Goal: Task Accomplishment & Management: Complete application form

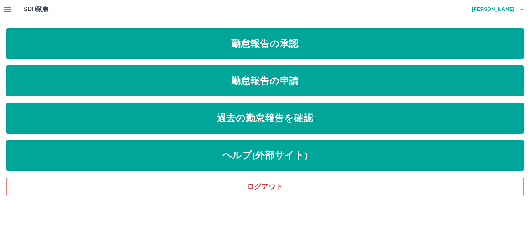
click at [241, 38] on link "勤怠報告の承認" at bounding box center [265, 43] width 518 height 31
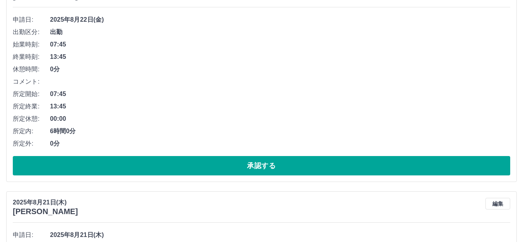
scroll to position [116, 0]
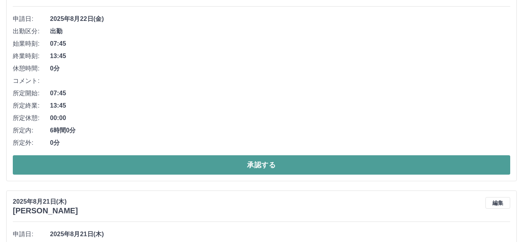
click at [291, 162] on button "承認する" at bounding box center [262, 165] width 498 height 19
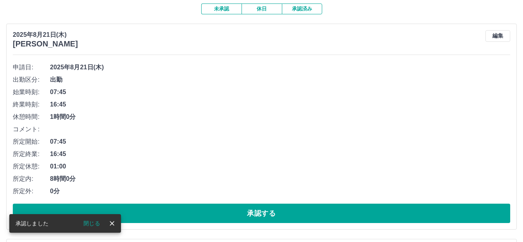
scroll to position [78, 0]
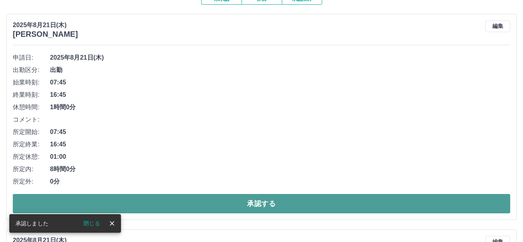
click at [226, 203] on button "承認する" at bounding box center [262, 203] width 498 height 19
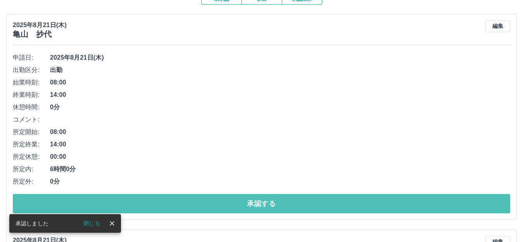
click at [270, 201] on button "承認する" at bounding box center [262, 203] width 498 height 19
click at [271, 201] on button "承認する" at bounding box center [262, 203] width 498 height 19
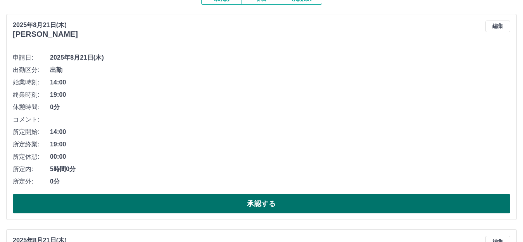
click at [255, 210] on button "承認する" at bounding box center [262, 203] width 498 height 19
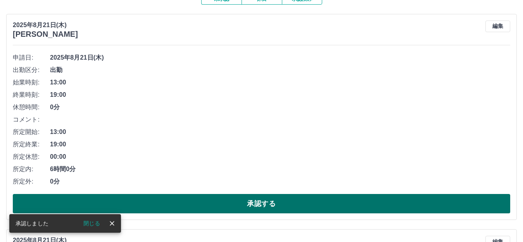
click at [274, 208] on button "承認する" at bounding box center [262, 203] width 498 height 19
click at [271, 206] on button "承認する" at bounding box center [262, 203] width 498 height 19
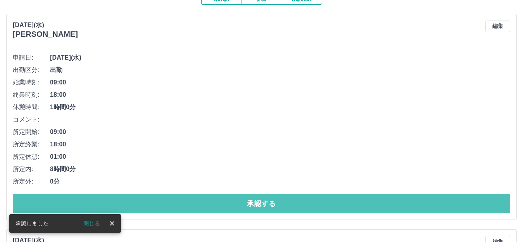
click at [271, 206] on button "承認する" at bounding box center [262, 203] width 498 height 19
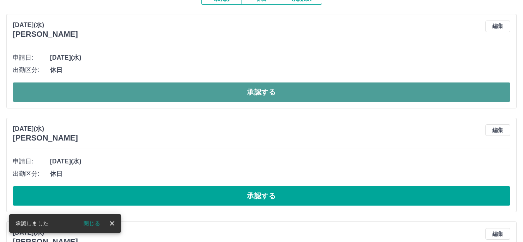
click at [282, 94] on button "承認する" at bounding box center [262, 92] width 498 height 19
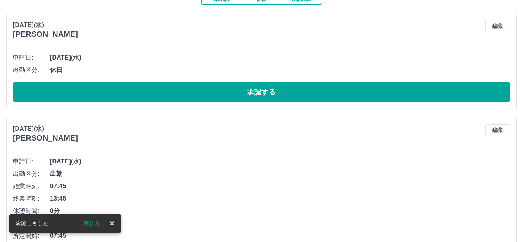
click at [268, 94] on button "承認する" at bounding box center [262, 92] width 498 height 19
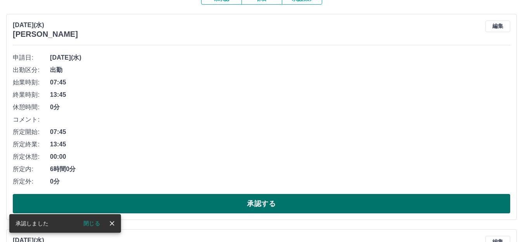
click at [279, 202] on button "承認する" at bounding box center [262, 203] width 498 height 19
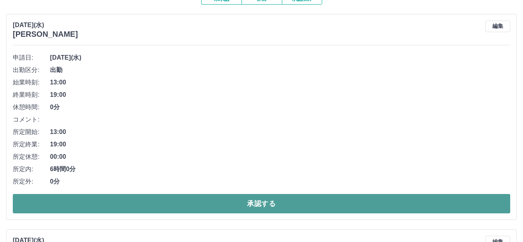
click at [273, 208] on button "承認する" at bounding box center [262, 203] width 498 height 19
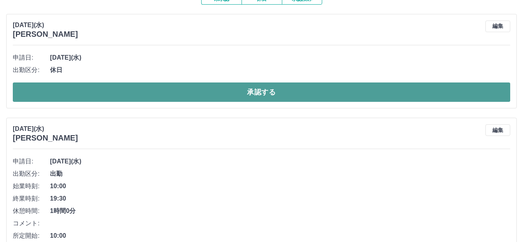
click at [252, 87] on button "承認する" at bounding box center [262, 92] width 498 height 19
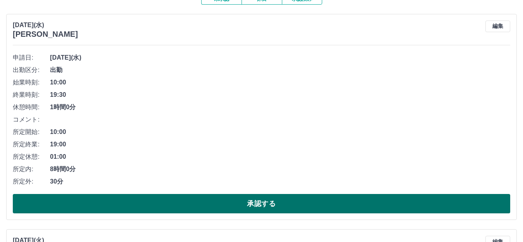
click at [261, 198] on button "承認する" at bounding box center [262, 203] width 498 height 19
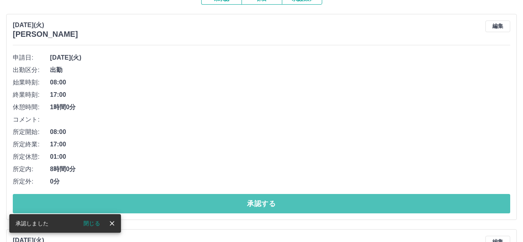
click at [273, 202] on button "承認する" at bounding box center [262, 203] width 498 height 19
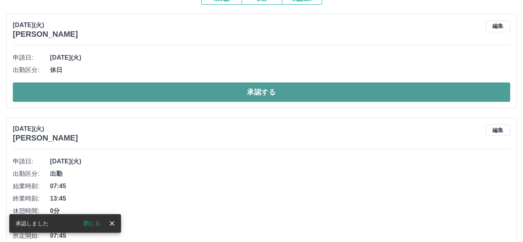
click at [269, 86] on button "承認する" at bounding box center [262, 92] width 498 height 19
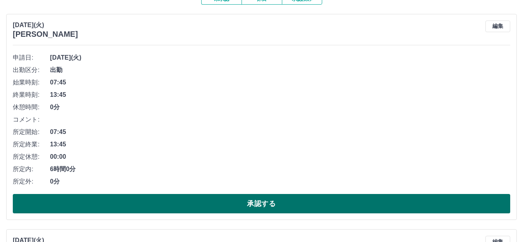
click at [269, 199] on button "承認する" at bounding box center [262, 203] width 498 height 19
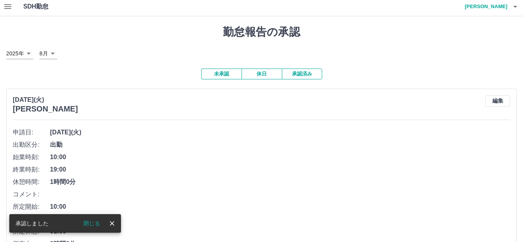
scroll to position [0, 0]
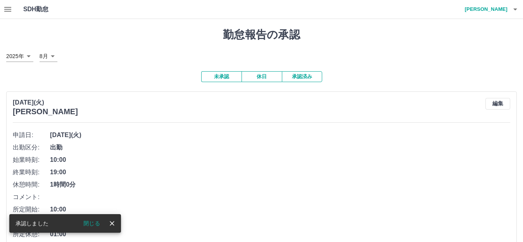
click at [307, 73] on button "承認済み" at bounding box center [302, 76] width 40 height 11
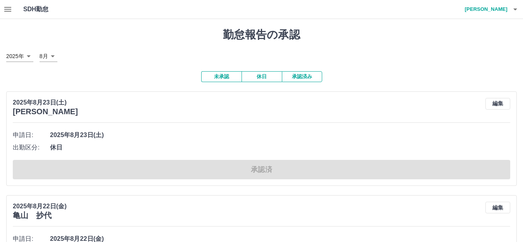
click at [233, 76] on button "未承認" at bounding box center [221, 76] width 40 height 11
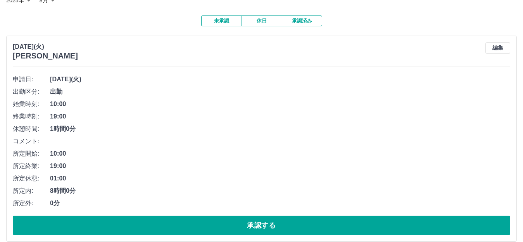
scroll to position [78, 0]
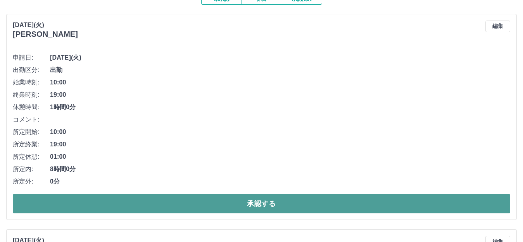
click at [247, 200] on button "承認する" at bounding box center [262, 203] width 498 height 19
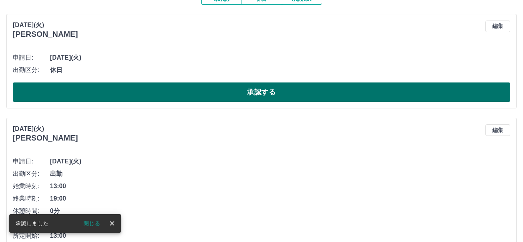
click at [256, 97] on button "承認する" at bounding box center [262, 92] width 498 height 19
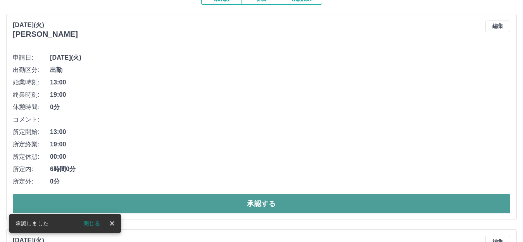
click at [279, 206] on button "承認する" at bounding box center [262, 203] width 498 height 19
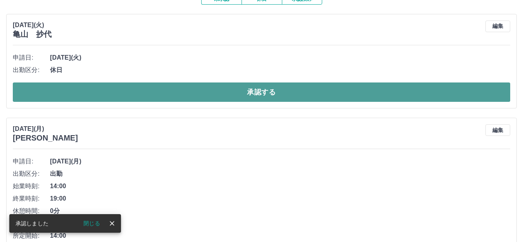
click at [269, 95] on button "承認する" at bounding box center [262, 92] width 498 height 19
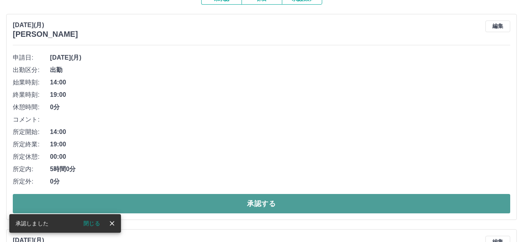
click at [269, 207] on button "承認する" at bounding box center [262, 203] width 498 height 19
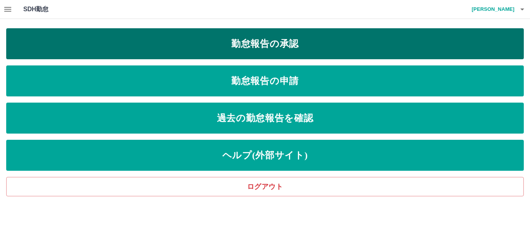
click at [274, 39] on link "勤怠報告の承認" at bounding box center [265, 43] width 518 height 31
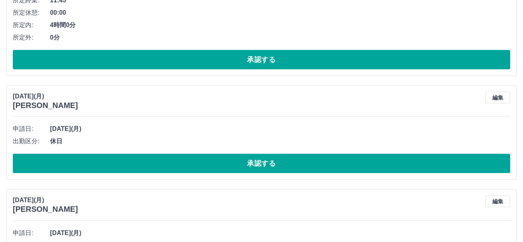
scroll to position [233, 0]
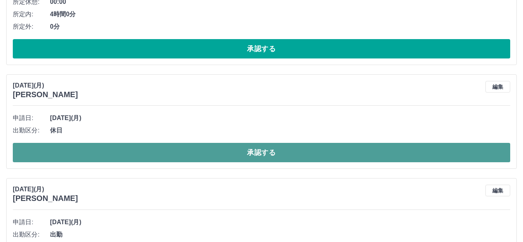
click at [293, 158] on button "承認する" at bounding box center [262, 152] width 498 height 19
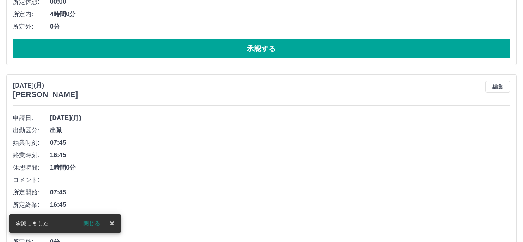
scroll to position [310, 0]
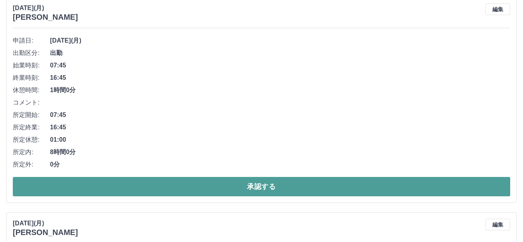
click at [275, 194] on button "承認する" at bounding box center [262, 186] width 498 height 19
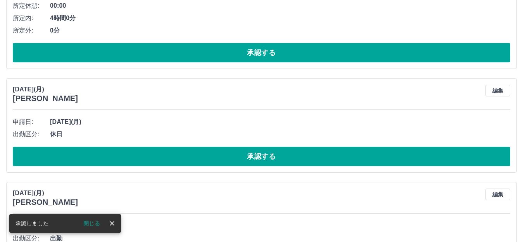
scroll to position [233, 0]
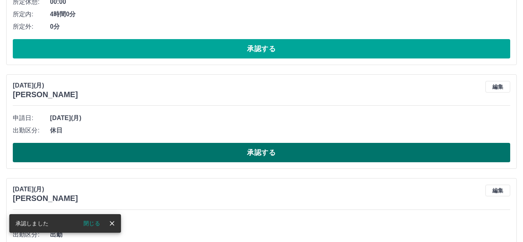
click at [256, 153] on button "承認する" at bounding box center [262, 152] width 498 height 19
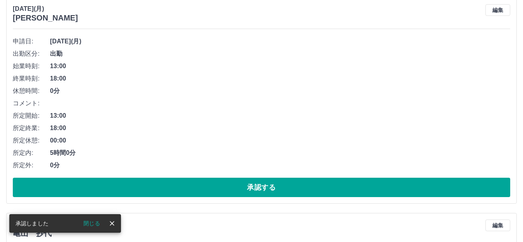
scroll to position [310, 0]
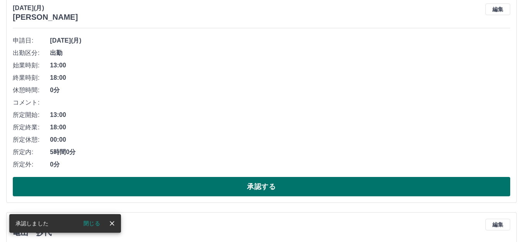
click at [276, 188] on button "承認する" at bounding box center [262, 186] width 498 height 19
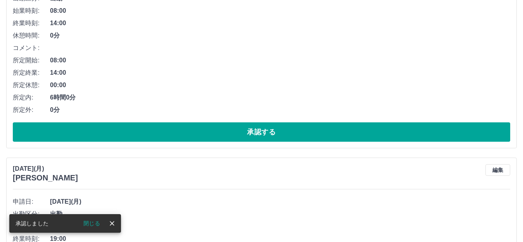
scroll to position [366, 0]
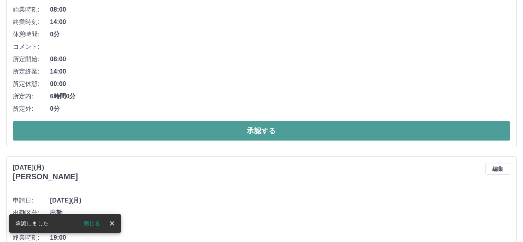
click at [260, 131] on button "承認する" at bounding box center [262, 130] width 498 height 19
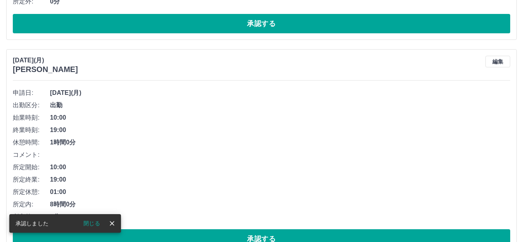
scroll to position [306, 0]
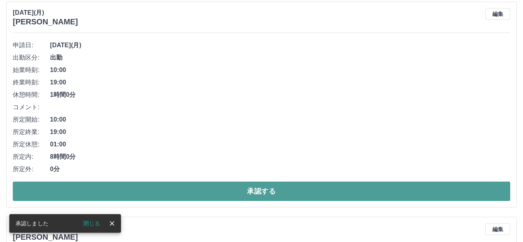
click at [269, 188] on button "承認する" at bounding box center [262, 191] width 498 height 19
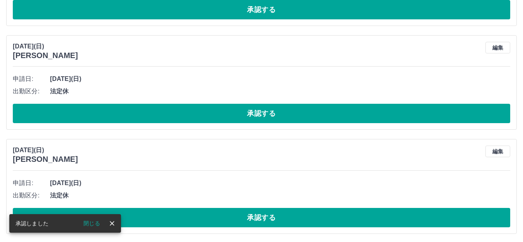
scroll to position [284, 0]
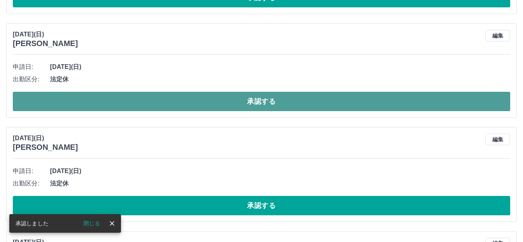
click at [286, 102] on button "承認する" at bounding box center [262, 101] width 498 height 19
click at [267, 107] on button "承認する" at bounding box center [262, 101] width 498 height 19
click at [273, 101] on button "承認する" at bounding box center [262, 101] width 498 height 19
click at [284, 106] on button "承認する" at bounding box center [262, 101] width 498 height 19
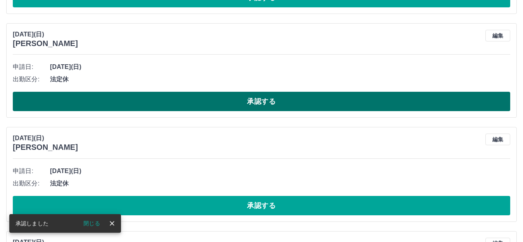
click at [287, 107] on button "承認する" at bounding box center [262, 101] width 498 height 19
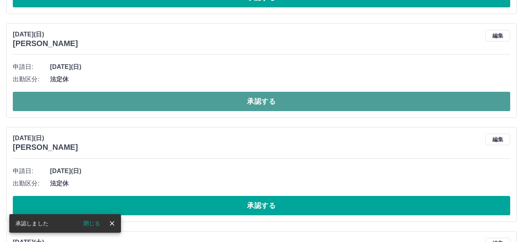
click at [262, 107] on button "承認する" at bounding box center [262, 101] width 498 height 19
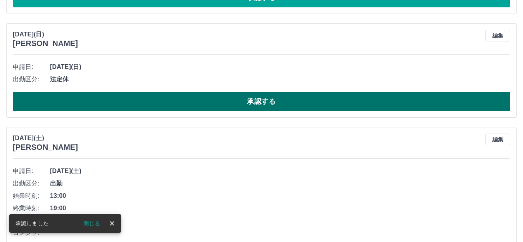
click at [262, 108] on button "承認する" at bounding box center [262, 101] width 498 height 19
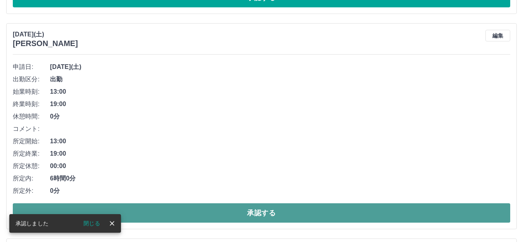
click at [261, 204] on button "承認する" at bounding box center [262, 213] width 498 height 19
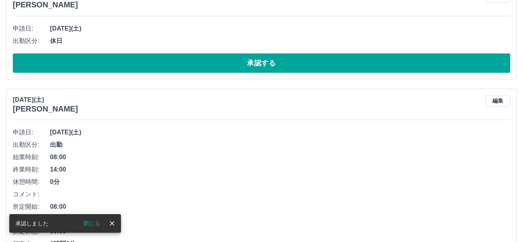
scroll to position [211, 0]
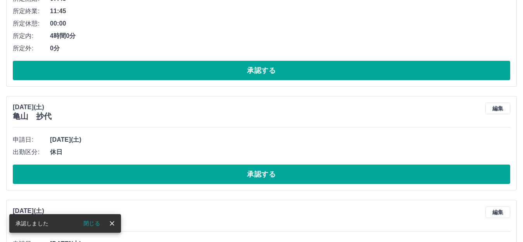
click at [274, 185] on div "[DATE](土) 亀山　抄代 編集 申請日: [DATE](土) 出勤区分: 休日 承認する" at bounding box center [261, 143] width 511 height 95
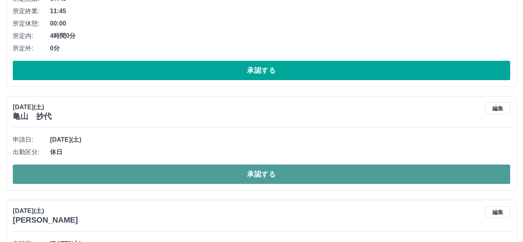
click at [284, 178] on button "承認する" at bounding box center [262, 174] width 498 height 19
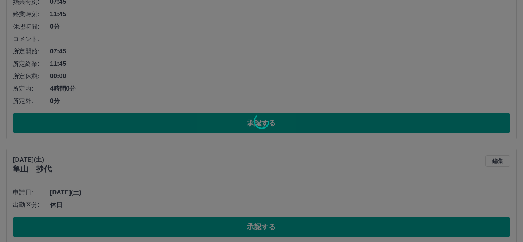
scroll to position [172, 0]
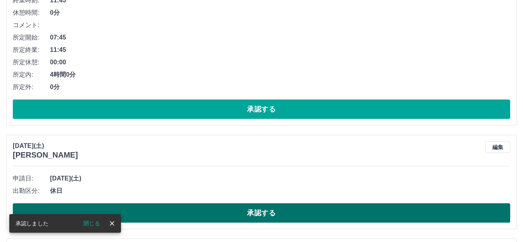
click at [270, 216] on button "承認する" at bounding box center [262, 213] width 498 height 19
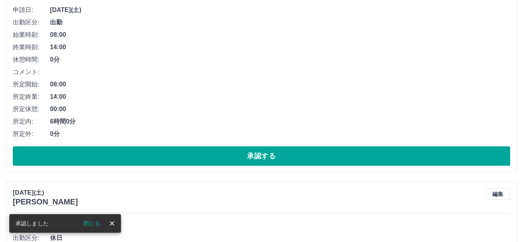
scroll to position [327, 0]
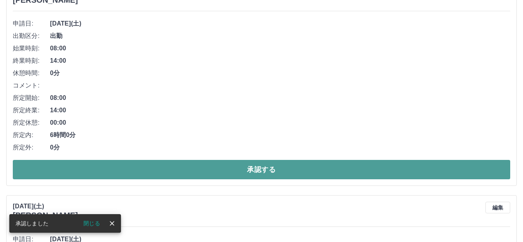
click at [268, 169] on button "承認する" at bounding box center [262, 169] width 498 height 19
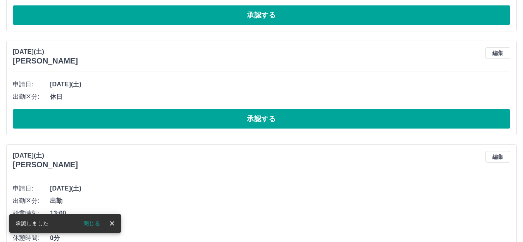
scroll to position [267, 0]
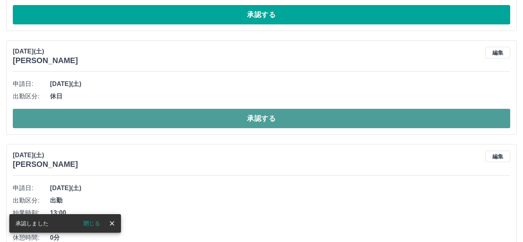
click at [274, 116] on button "承認する" at bounding box center [262, 118] width 498 height 19
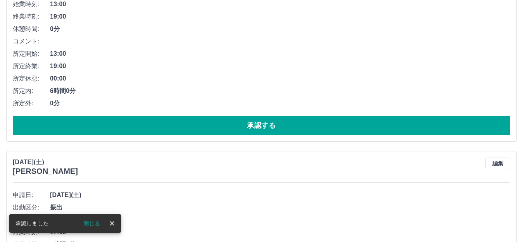
scroll to position [318, 0]
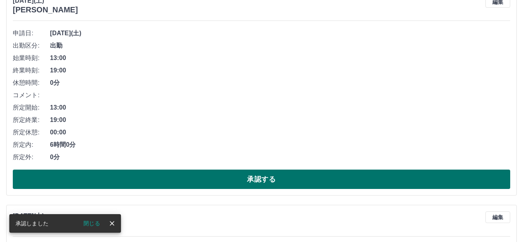
click at [273, 182] on button "承認する" at bounding box center [262, 179] width 498 height 19
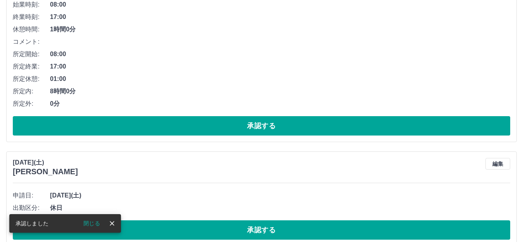
scroll to position [374, 0]
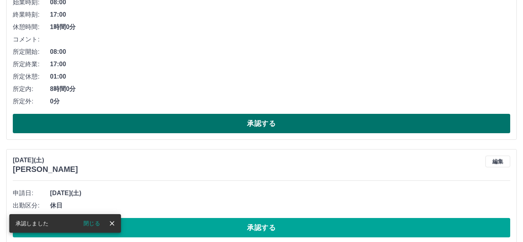
click at [277, 121] on button "承認する" at bounding box center [262, 123] width 498 height 19
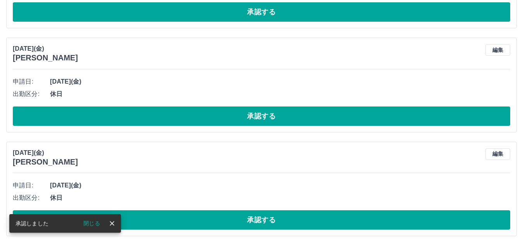
scroll to position [158, 0]
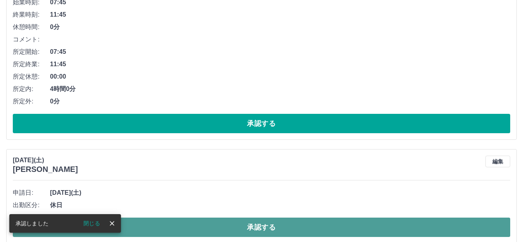
click at [281, 232] on button "承認する" at bounding box center [262, 227] width 498 height 19
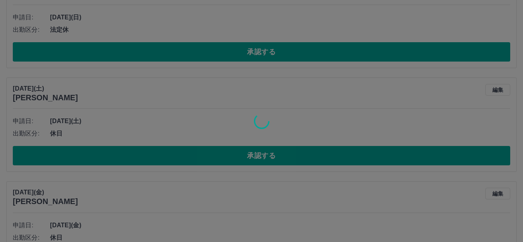
scroll to position [1278, 0]
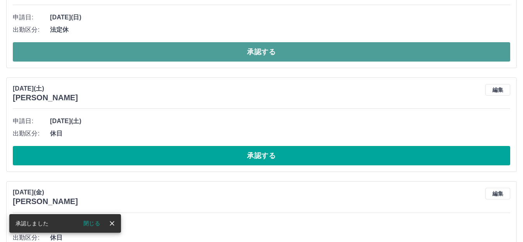
click at [261, 57] on button "承認する" at bounding box center [262, 51] width 498 height 19
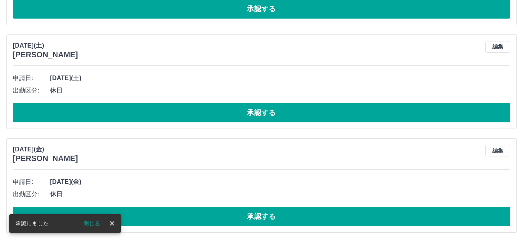
scroll to position [1174, 0]
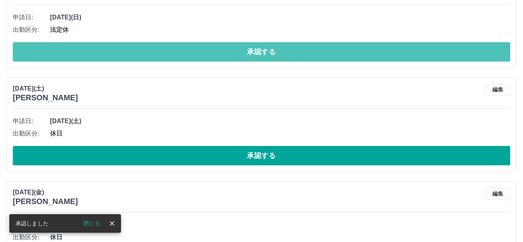
click at [270, 57] on button "承認する" at bounding box center [262, 51] width 498 height 19
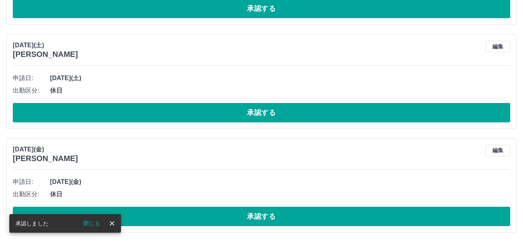
scroll to position [1070, 0]
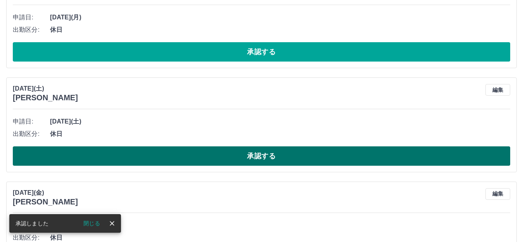
click at [288, 154] on button "承認する" at bounding box center [262, 156] width 498 height 19
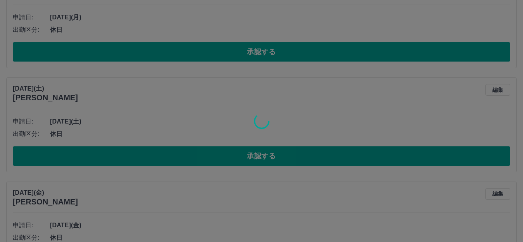
scroll to position [1010, 0]
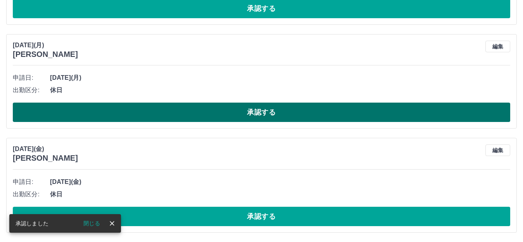
click at [283, 116] on button "承認する" at bounding box center [262, 112] width 498 height 19
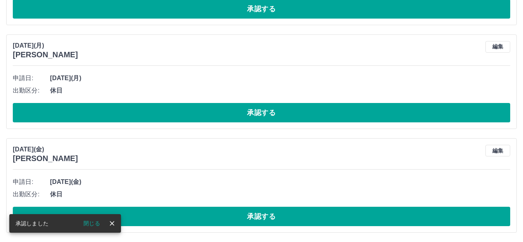
scroll to position [906, 0]
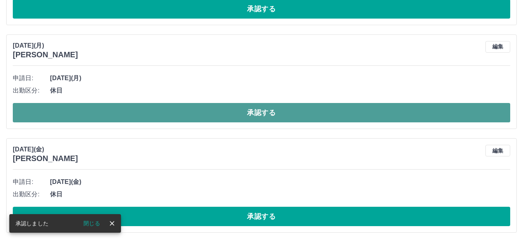
click at [230, 119] on button "承認する" at bounding box center [262, 112] width 498 height 19
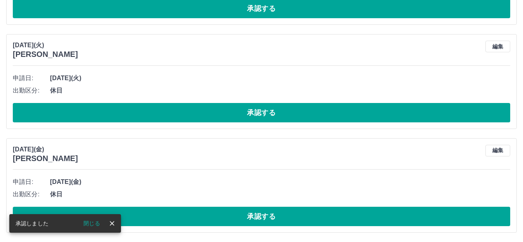
scroll to position [802, 0]
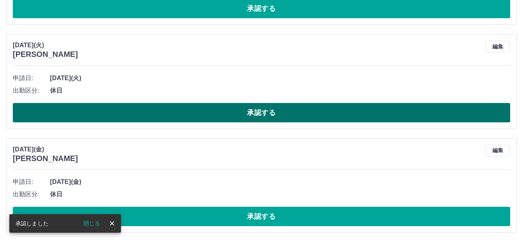
click at [317, 121] on button "承認する" at bounding box center [262, 112] width 498 height 19
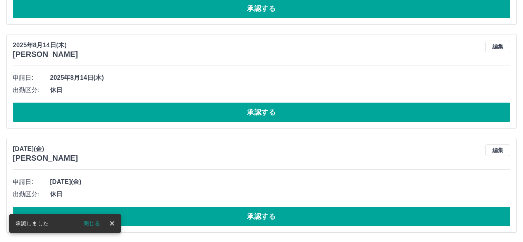
scroll to position [698, 0]
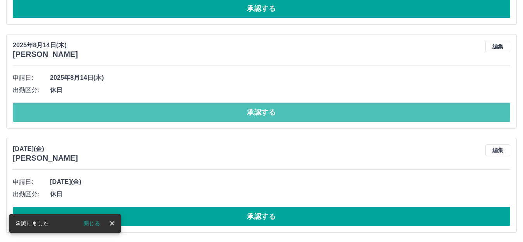
click at [265, 117] on button "承認する" at bounding box center [262, 112] width 498 height 19
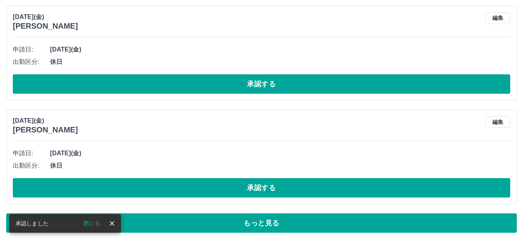
scroll to position [622, 0]
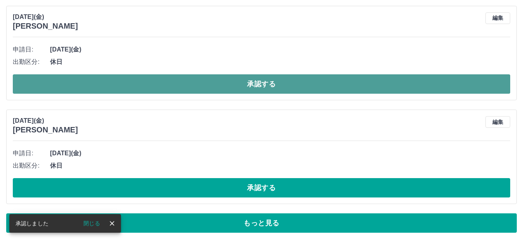
click at [270, 86] on button "承認する" at bounding box center [262, 83] width 498 height 19
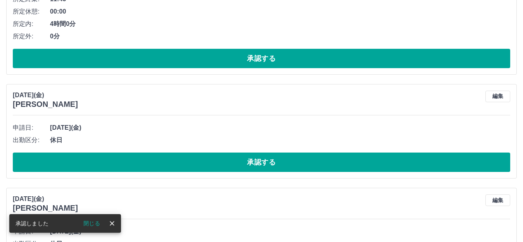
scroll to position [594, 0]
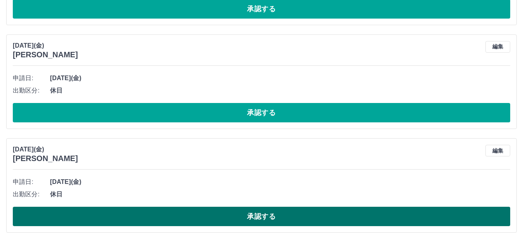
click at [265, 217] on button "承認する" at bounding box center [262, 216] width 498 height 19
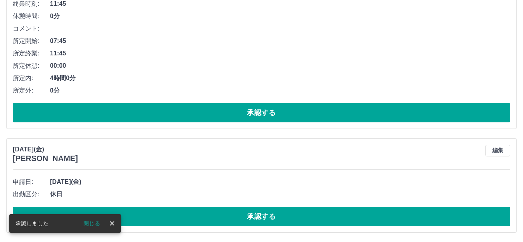
scroll to position [490, 0]
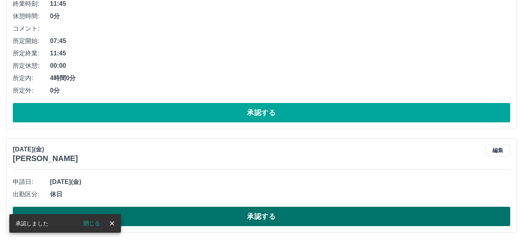
click at [276, 210] on button "承認する" at bounding box center [262, 216] width 498 height 19
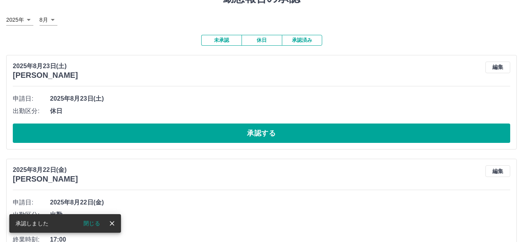
scroll to position [0, 0]
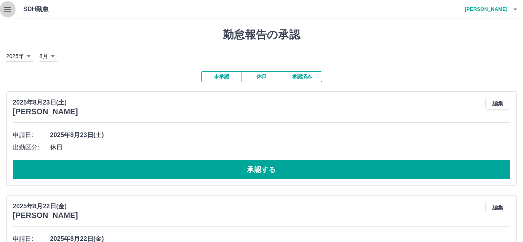
click at [7, 12] on icon "button" at bounding box center [7, 9] width 9 height 9
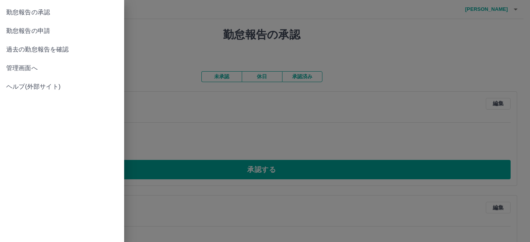
click at [40, 32] on span "勤怠報告の申請" at bounding box center [62, 30] width 112 height 9
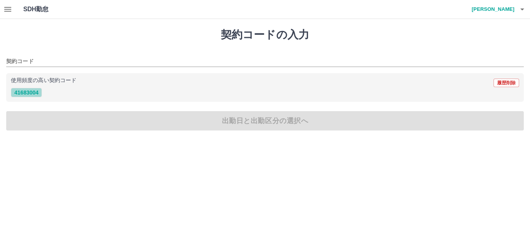
click at [38, 93] on button "41683004" at bounding box center [26, 92] width 31 height 9
type input "********"
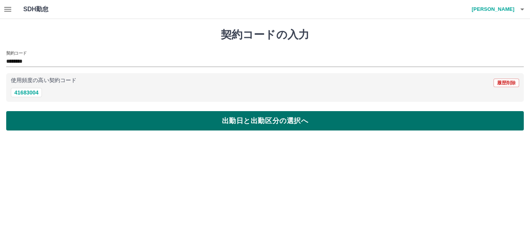
click at [67, 118] on button "出勤日と出勤区分の選択へ" at bounding box center [265, 120] width 518 height 19
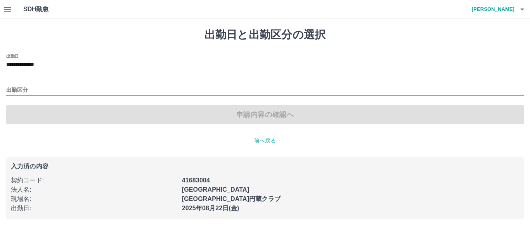
click at [49, 64] on input "**********" at bounding box center [265, 65] width 518 height 10
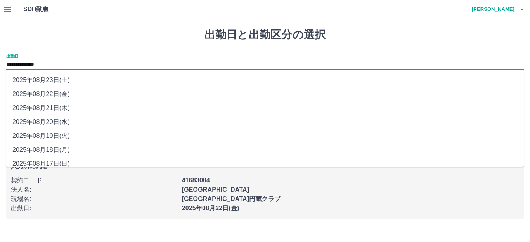
click at [50, 136] on li "2025年08月19日(火)" at bounding box center [265, 136] width 518 height 14
type input "**********"
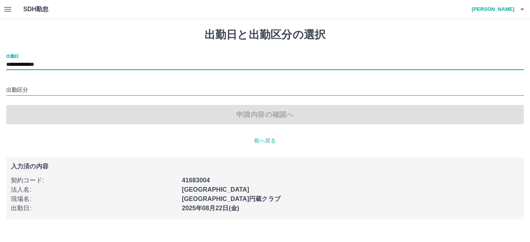
click at [22, 91] on input "出勤区分" at bounding box center [265, 91] width 518 height 10
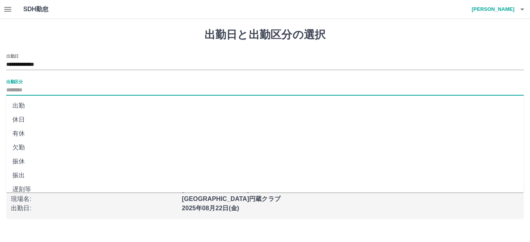
click at [35, 103] on li "出勤" at bounding box center [265, 106] width 518 height 14
type input "**"
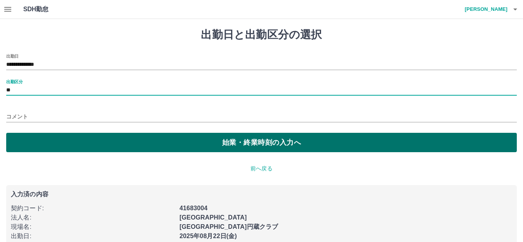
click at [81, 135] on button "始業・終業時刻の入力へ" at bounding box center [261, 142] width 511 height 19
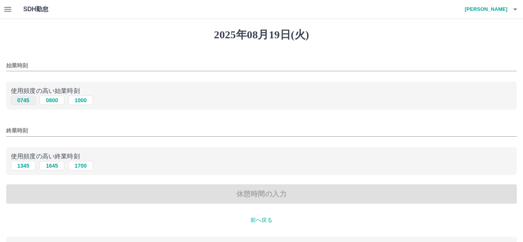
click at [24, 103] on button "0745" at bounding box center [23, 100] width 25 height 9
type input "****"
click at [56, 166] on button "1645" at bounding box center [52, 165] width 25 height 9
type input "****"
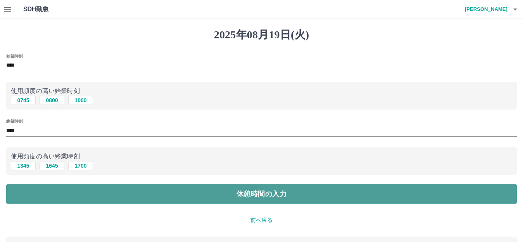
click at [151, 191] on button "休憩時間の入力" at bounding box center [261, 194] width 511 height 19
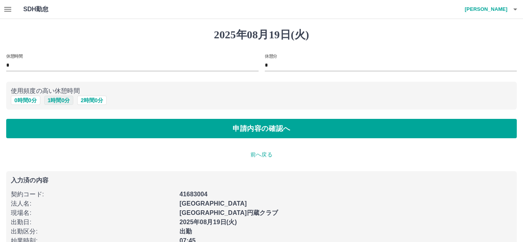
click at [63, 100] on button "1 時間 0 分" at bounding box center [58, 100] width 29 height 9
type input "*"
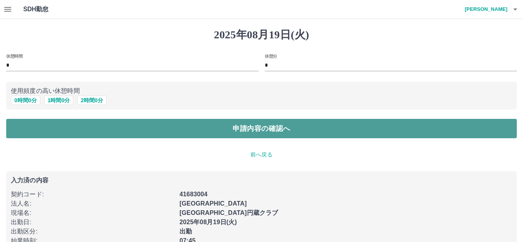
click at [95, 132] on button "申請内容の確認へ" at bounding box center [261, 128] width 511 height 19
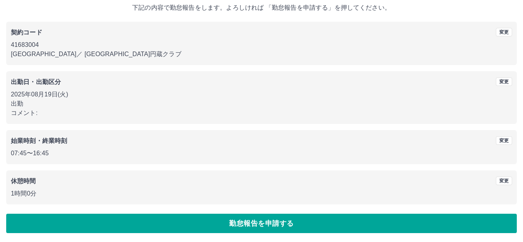
scroll to position [48, 0]
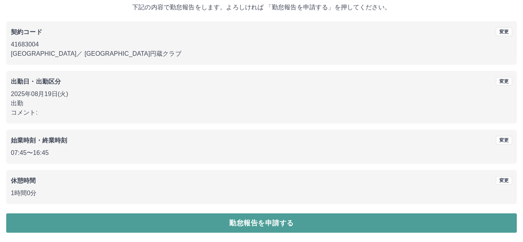
click at [304, 222] on button "勤怠報告を申請する" at bounding box center [261, 223] width 511 height 19
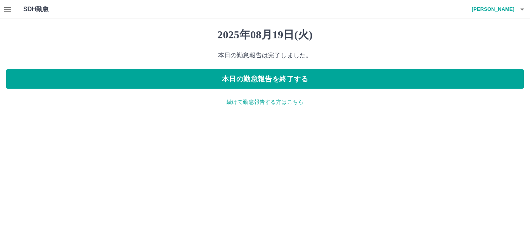
click at [252, 102] on p "続けて勤怠報告する方はこちら" at bounding box center [265, 102] width 518 height 8
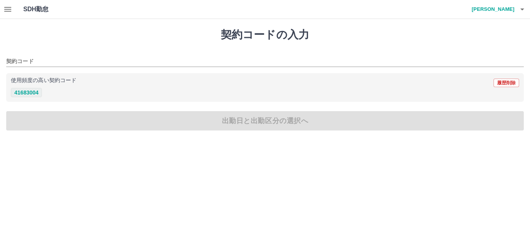
click at [28, 94] on button "41683004" at bounding box center [26, 92] width 31 height 9
type input "********"
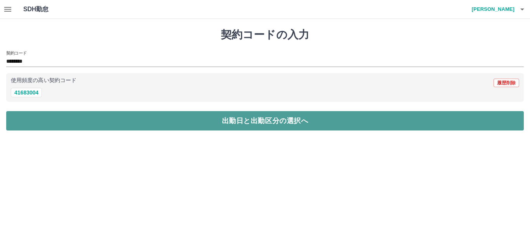
click at [46, 123] on button "出勤日と出勤区分の選択へ" at bounding box center [265, 120] width 518 height 19
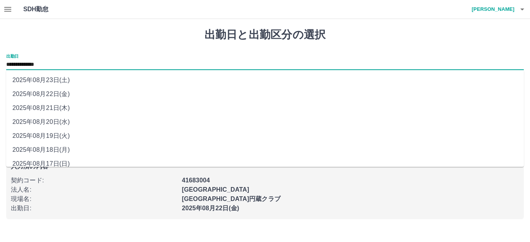
click at [28, 64] on input "**********" at bounding box center [265, 65] width 518 height 10
click at [41, 125] on li "2025年08月20日(水)" at bounding box center [265, 122] width 518 height 14
type input "**********"
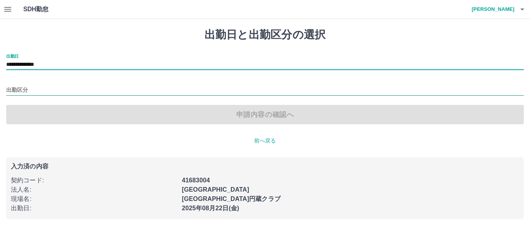
click at [20, 89] on input "出勤区分" at bounding box center [265, 91] width 518 height 10
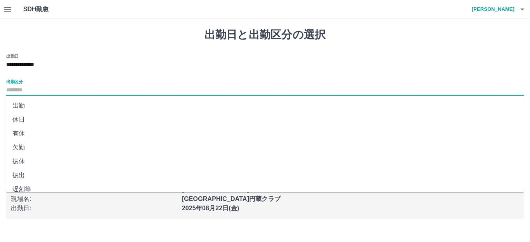
click at [25, 102] on li "出勤" at bounding box center [265, 106] width 518 height 14
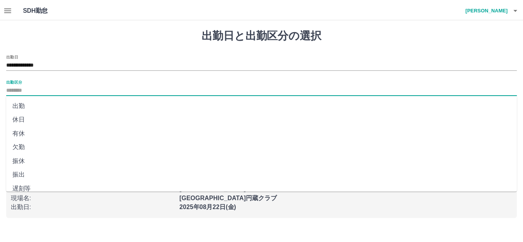
type input "**"
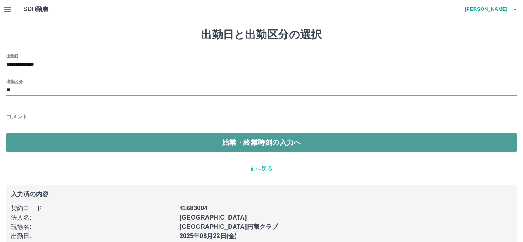
click at [60, 142] on button "始業・終業時刻の入力へ" at bounding box center [261, 142] width 511 height 19
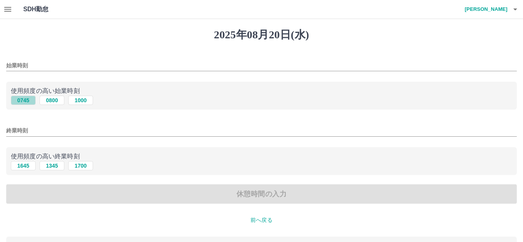
click at [30, 103] on button "0745" at bounding box center [23, 100] width 25 height 9
type input "****"
click at [29, 168] on button "1645" at bounding box center [23, 165] width 25 height 9
type input "****"
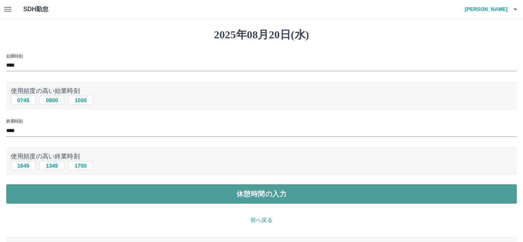
click at [51, 188] on button "休憩時間の入力" at bounding box center [261, 194] width 511 height 19
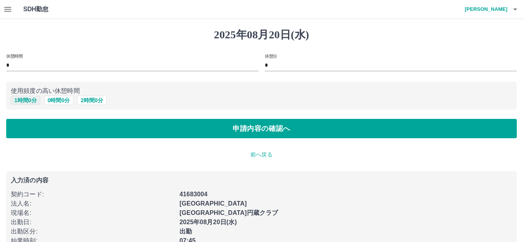
click at [24, 103] on button "1 時間 0 分" at bounding box center [25, 100] width 29 height 9
type input "*"
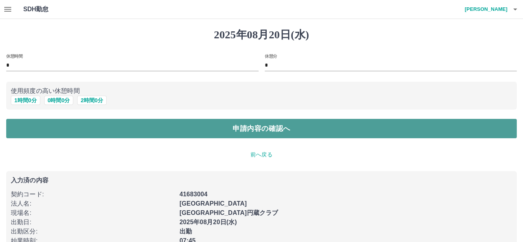
click at [64, 136] on button "申請内容の確認へ" at bounding box center [261, 128] width 511 height 19
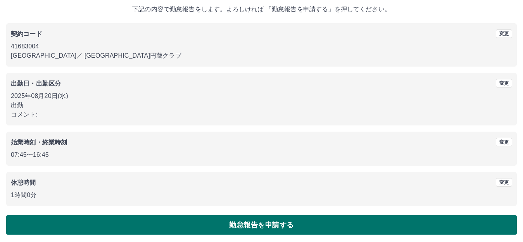
scroll to position [48, 0]
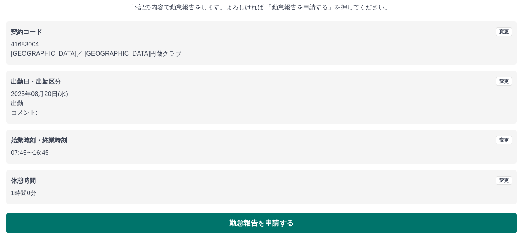
click at [287, 221] on button "勤怠報告を申請する" at bounding box center [261, 223] width 511 height 19
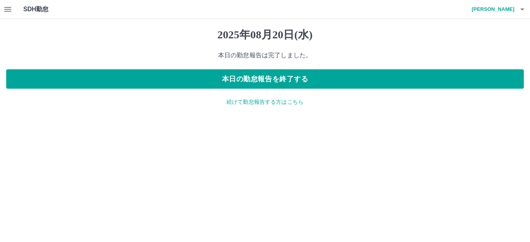
click at [257, 100] on p "続けて勤怠報告する方はこちら" at bounding box center [265, 102] width 518 height 8
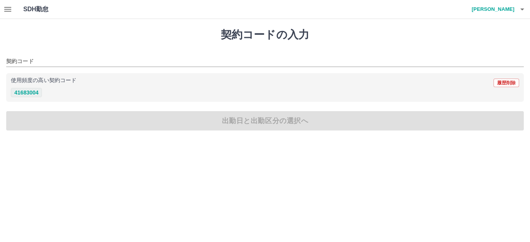
click at [21, 92] on button "41683004" at bounding box center [26, 92] width 31 height 9
type input "********"
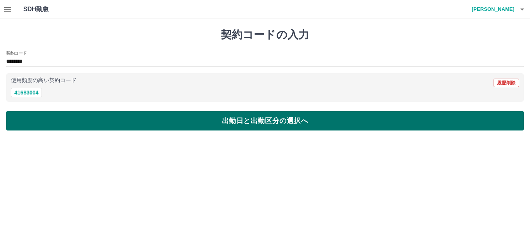
click at [41, 118] on button "出勤日と出勤区分の選択へ" at bounding box center [265, 120] width 518 height 19
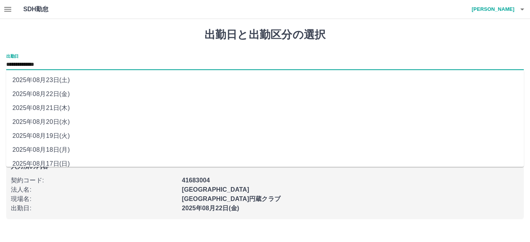
click at [23, 68] on input "**********" at bounding box center [265, 65] width 518 height 10
click at [48, 98] on li "2025年08月22日(金)" at bounding box center [265, 94] width 518 height 14
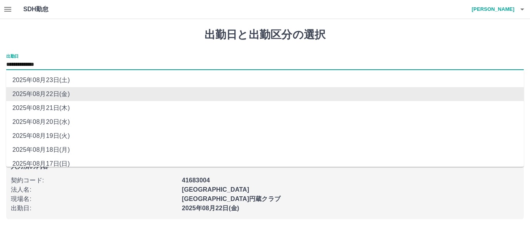
click at [35, 67] on input "**********" at bounding box center [265, 65] width 518 height 10
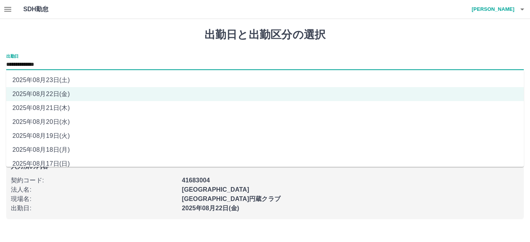
drag, startPoint x: 44, startPoint y: 102, endPoint x: 47, endPoint y: 107, distance: 5.9
click at [47, 107] on li "2025年08月21日(木)" at bounding box center [265, 108] width 518 height 14
type input "**********"
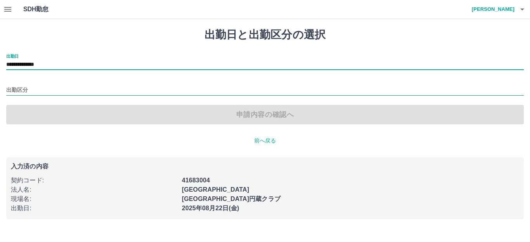
click at [28, 91] on input "出勤区分" at bounding box center [265, 91] width 518 height 10
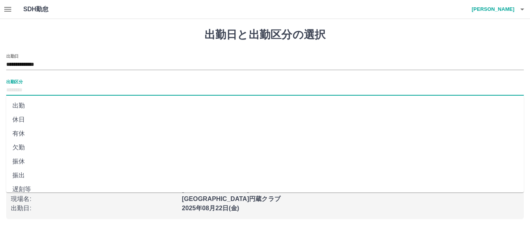
click at [39, 165] on li "振休" at bounding box center [265, 162] width 518 height 14
type input "**"
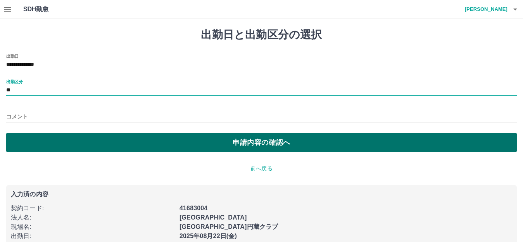
click at [109, 146] on button "申請内容の確認へ" at bounding box center [261, 142] width 511 height 19
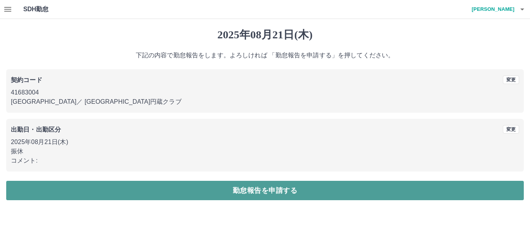
click at [268, 185] on button "勤怠報告を申請する" at bounding box center [265, 190] width 518 height 19
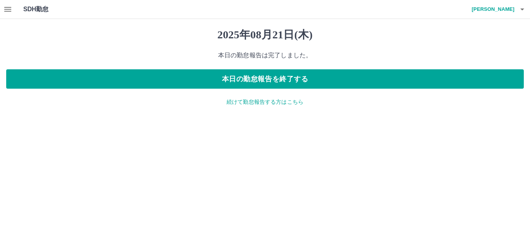
click at [11, 9] on icon "button" at bounding box center [7, 9] width 9 height 9
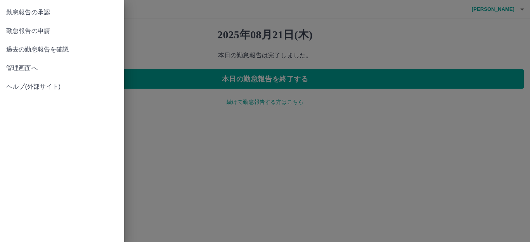
click at [28, 12] on span "勤怠報告の承認" at bounding box center [62, 12] width 112 height 9
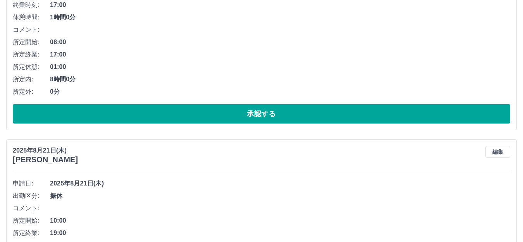
scroll to position [427, 0]
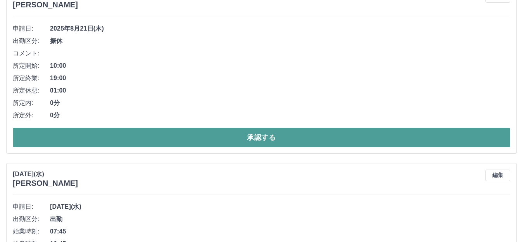
click at [220, 142] on button "承認する" at bounding box center [262, 137] width 498 height 19
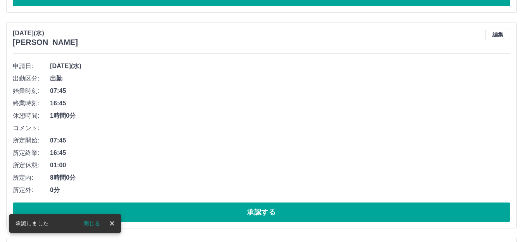
scroll to position [403, 0]
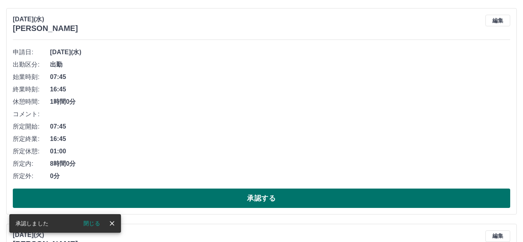
click at [246, 197] on button "承認する" at bounding box center [262, 198] width 498 height 19
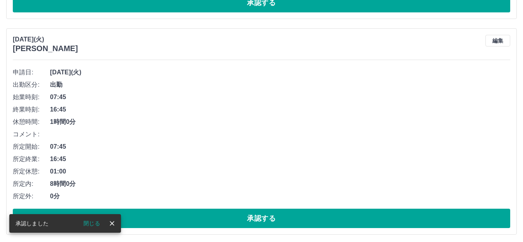
scroll to position [420, 0]
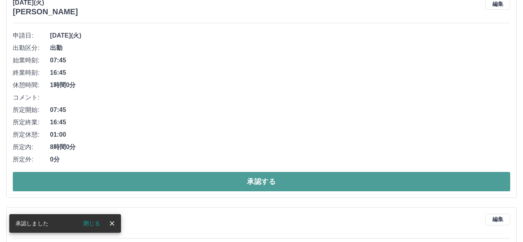
click at [284, 181] on button "承認する" at bounding box center [262, 181] width 498 height 19
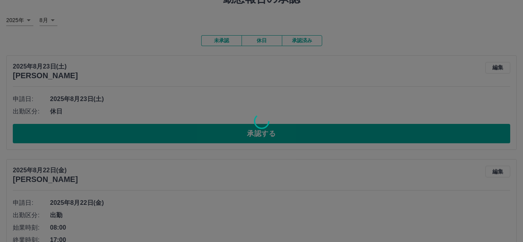
scroll to position [0, 0]
